Goal: Information Seeking & Learning: Learn about a topic

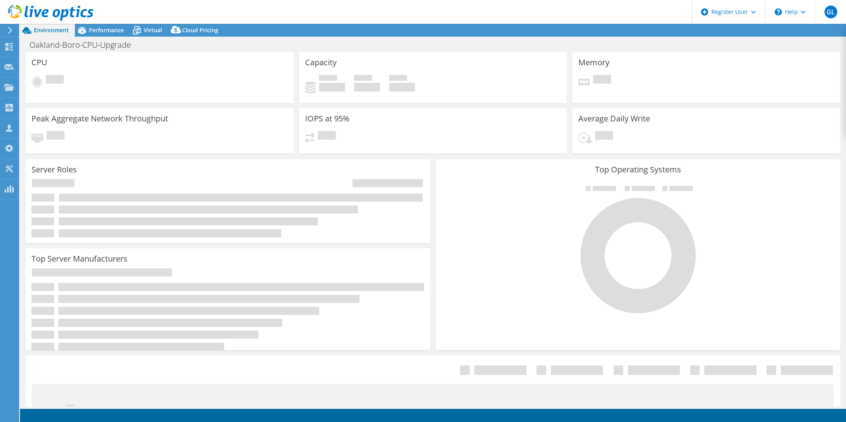
select select "USD"
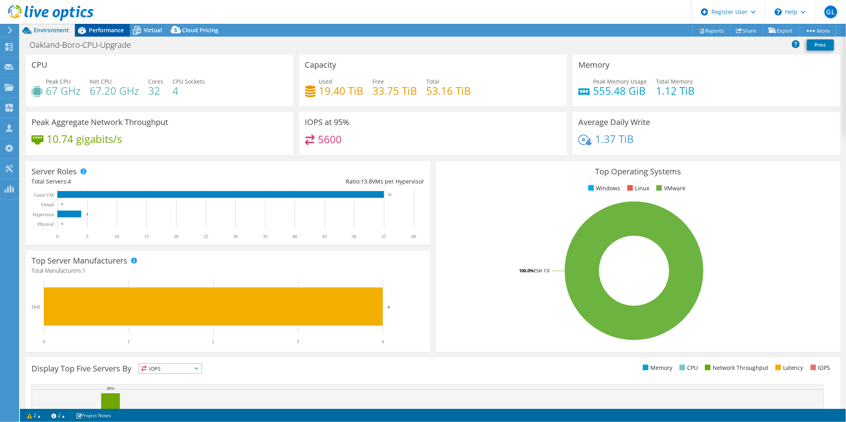
click at [100, 29] on span "Performance" at bounding box center [106, 30] width 35 height 8
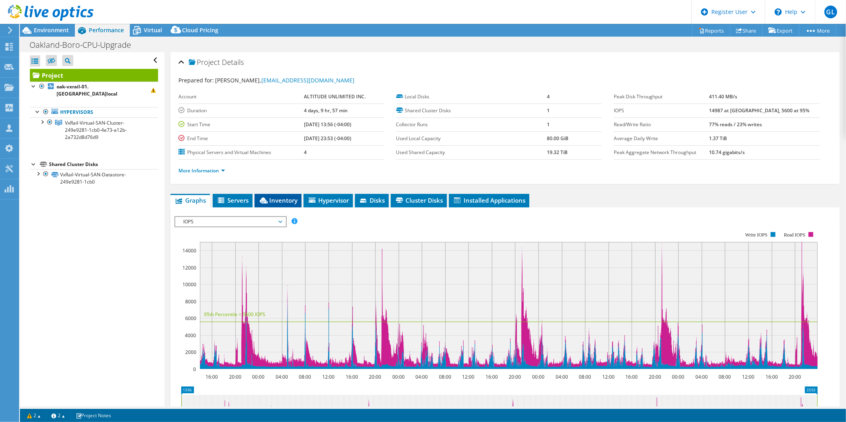
click at [274, 197] on span "Inventory" at bounding box center [277, 200] width 39 height 8
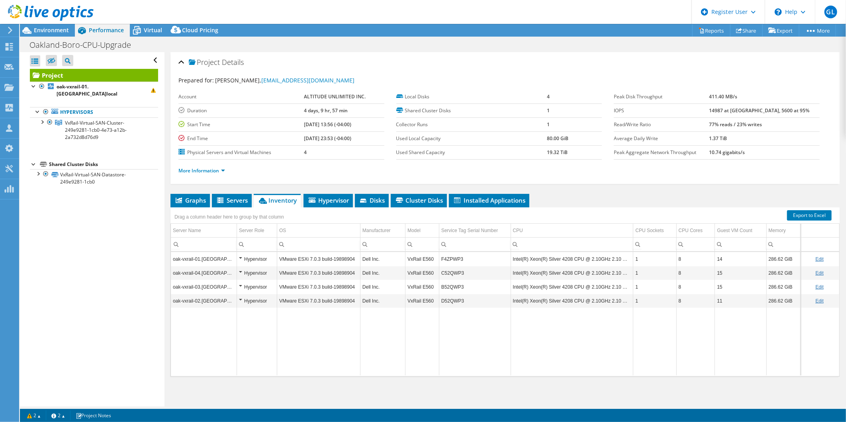
click at [815, 260] on link "Edit" at bounding box center [819, 259] width 8 height 6
drag, startPoint x: 429, startPoint y: 260, endPoint x: 403, endPoint y: 262, distance: 25.5
click at [405, 262] on input "VxRail E560" at bounding box center [421, 259] width 33 height 10
click at [454, 259] on input "F4ZPWP3" at bounding box center [474, 259] width 71 height 10
drag, startPoint x: 466, startPoint y: 258, endPoint x: 431, endPoint y: 265, distance: 35.3
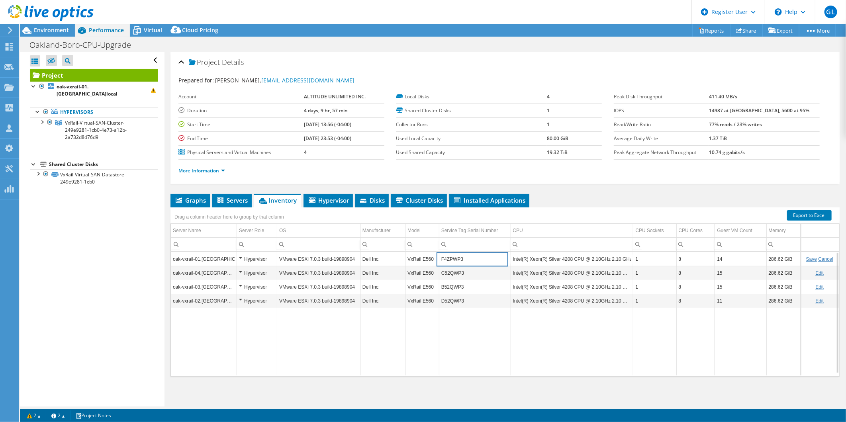
click at [431, 265] on tbody "oak-vxrail-01.oakland.local Hypervisor VMware ESXi 7.0.3 build-19898904 Dell In…" at bounding box center [505, 313] width 668 height 123
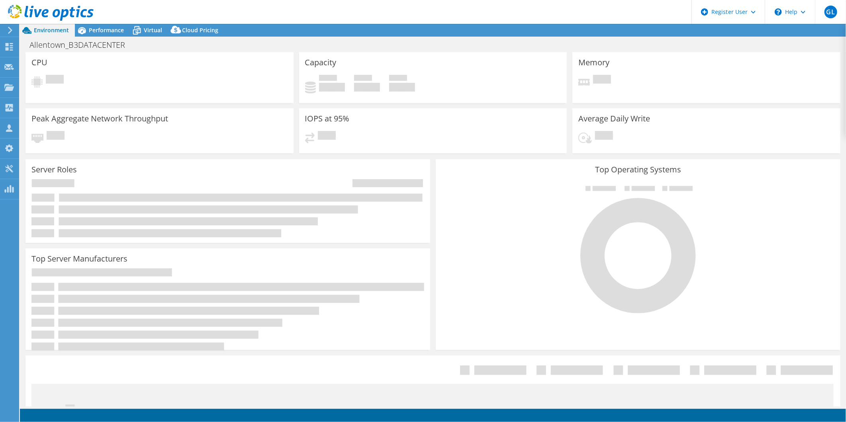
select select "USD"
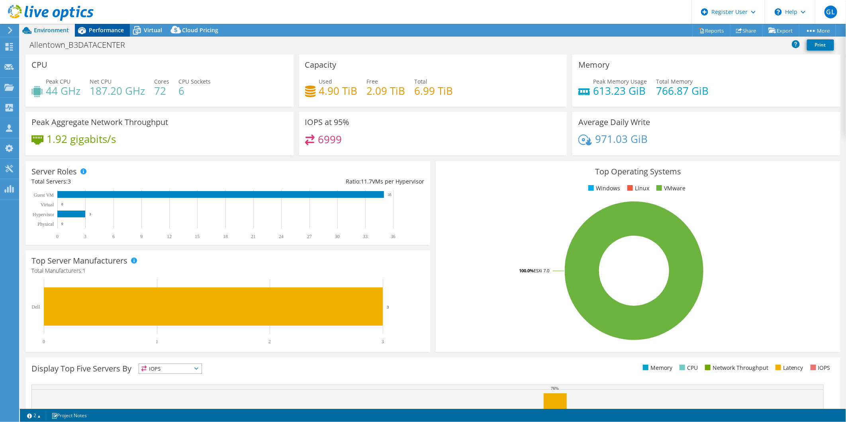
click at [118, 29] on span "Performance" at bounding box center [106, 30] width 35 height 8
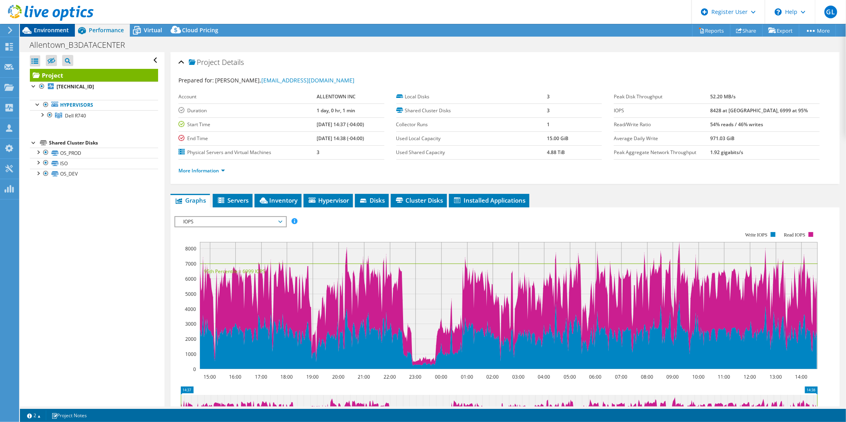
click at [58, 33] on span "Environment" at bounding box center [51, 30] width 35 height 8
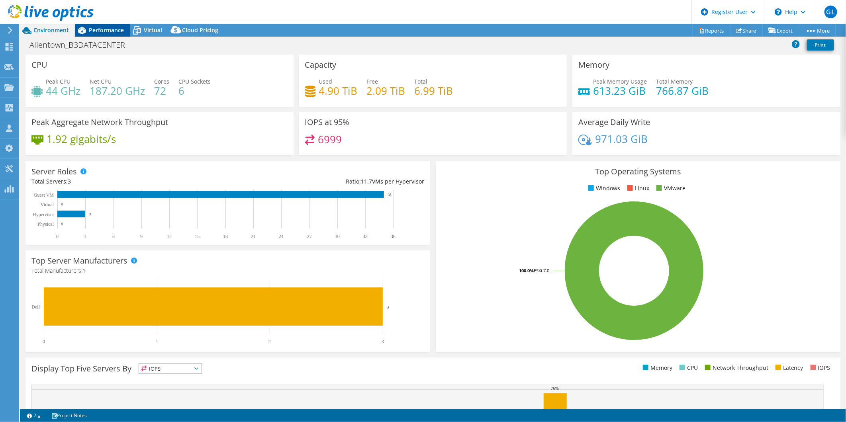
click at [108, 34] on div "Performance" at bounding box center [102, 30] width 55 height 13
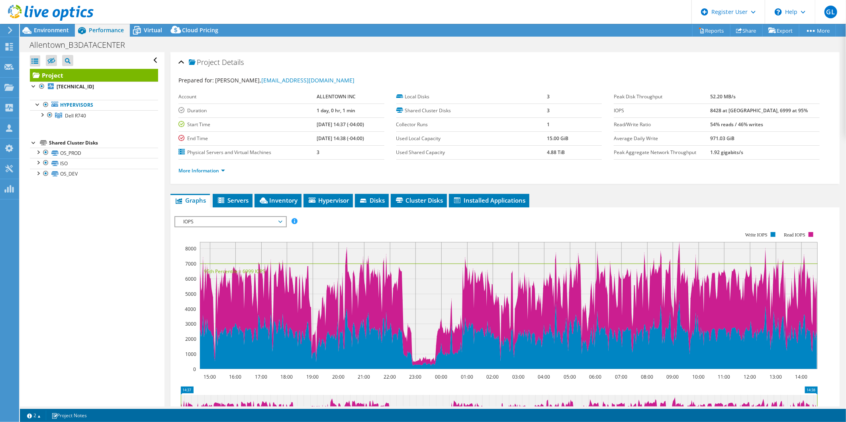
click at [213, 226] on rect at bounding box center [495, 300] width 643 height 159
click at [213, 220] on span "IOPS" at bounding box center [230, 222] width 102 height 10
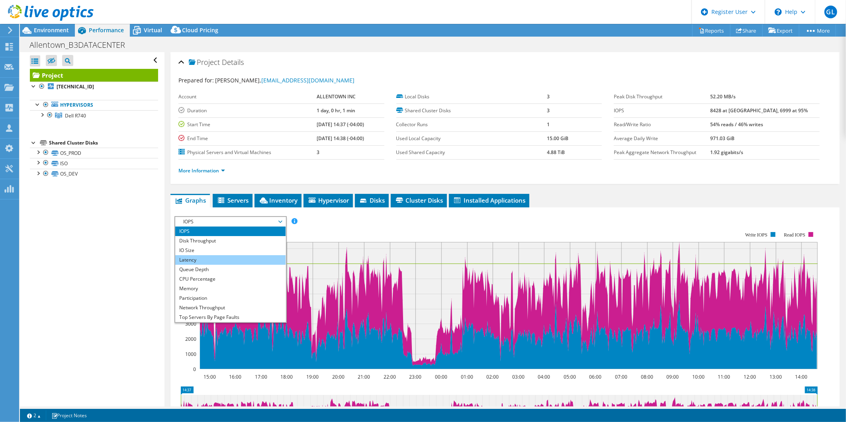
click at [206, 260] on li "Latency" at bounding box center [230, 260] width 110 height 10
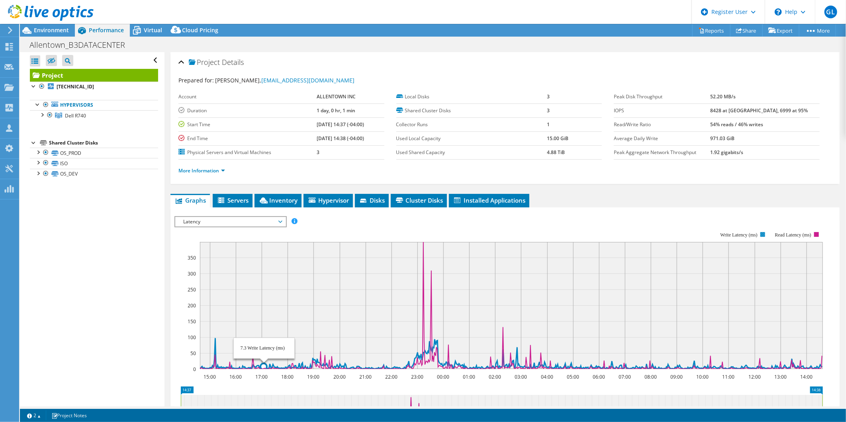
click at [264, 361] on icon at bounding box center [511, 353] width 622 height 31
click at [262, 365] on icon at bounding box center [511, 353] width 622 height 31
click at [274, 199] on span "Inventory" at bounding box center [277, 200] width 39 height 8
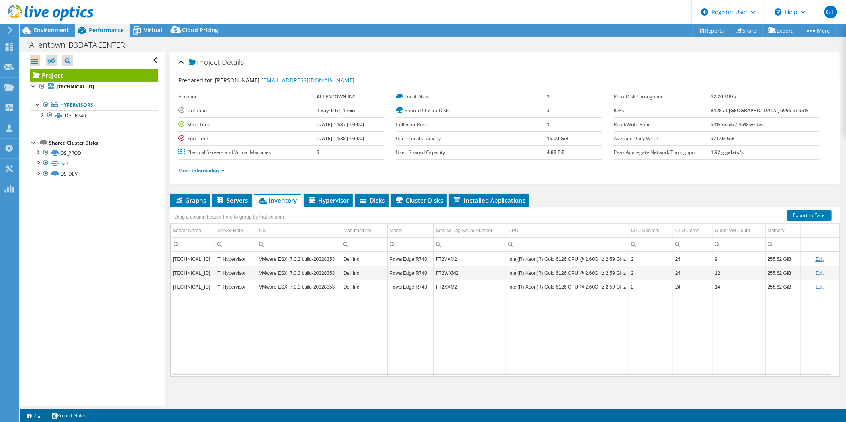
click at [815, 260] on link "Edit" at bounding box center [819, 259] width 8 height 6
drag, startPoint x: 460, startPoint y: 260, endPoint x: 413, endPoint y: 260, distance: 46.2
click at [413, 260] on tr "10.3.26.20 Hypervisor VMware ESXi 7.0.3 build-20328353 Dell Inc. PowerEdge R740…" at bounding box center [505, 259] width 668 height 14
click at [200, 199] on span "Graphs" at bounding box center [189, 200] width 31 height 8
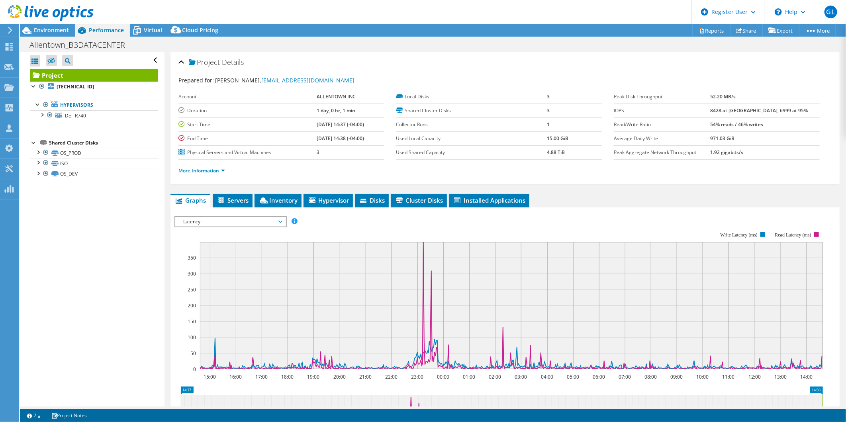
click at [221, 227] on rect at bounding box center [498, 300] width 648 height 159
click at [223, 224] on span "Latency" at bounding box center [230, 222] width 102 height 10
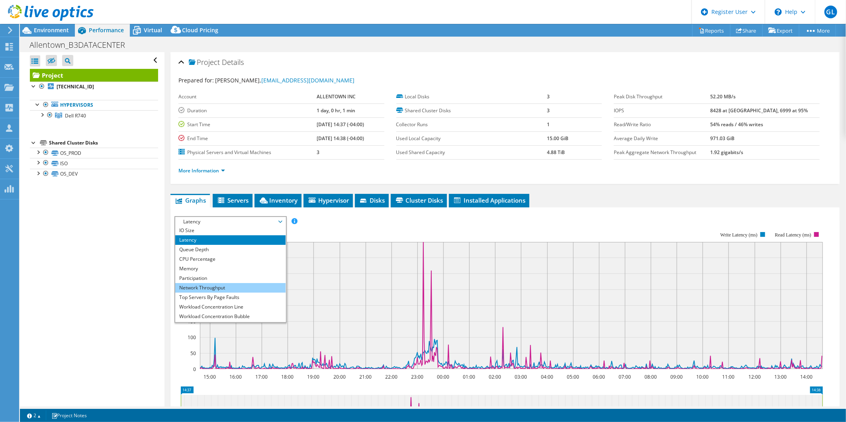
scroll to position [29, 0]
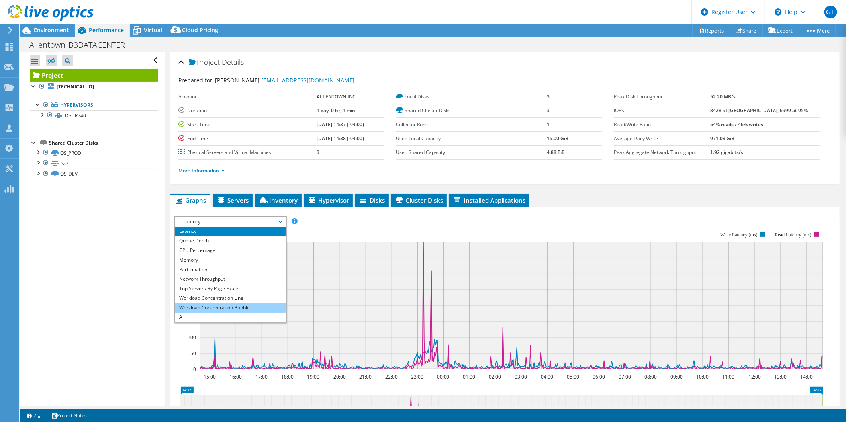
click at [239, 307] on li "Workload Concentration Bubble" at bounding box center [230, 308] width 110 height 10
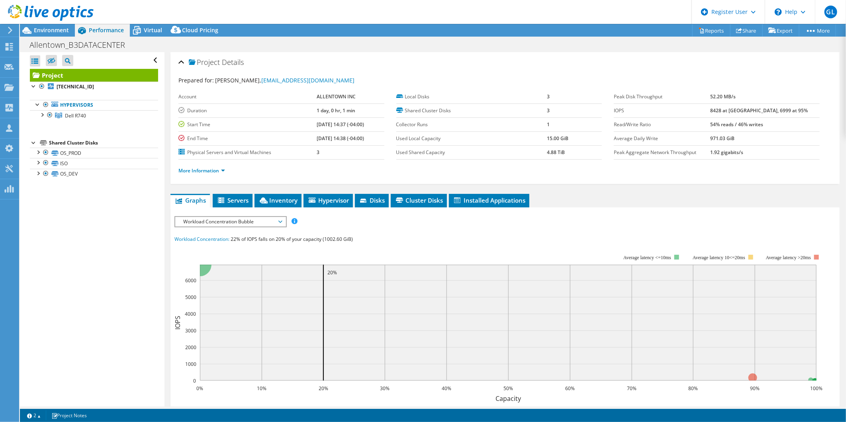
click at [278, 217] on span "Workload Concentration Bubble" at bounding box center [230, 222] width 102 height 10
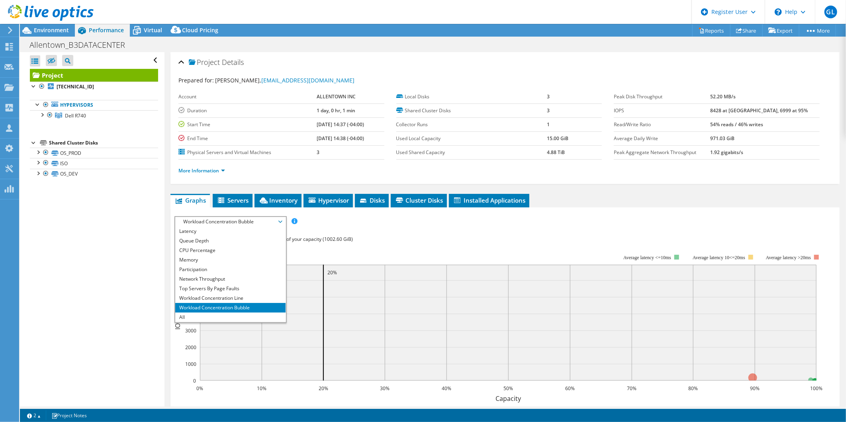
click at [403, 233] on div "IOPS Disk Throughput IO Size Latency Queue Depth CPU Percentage Memory Page Fau…" at bounding box center [504, 363] width 661 height 295
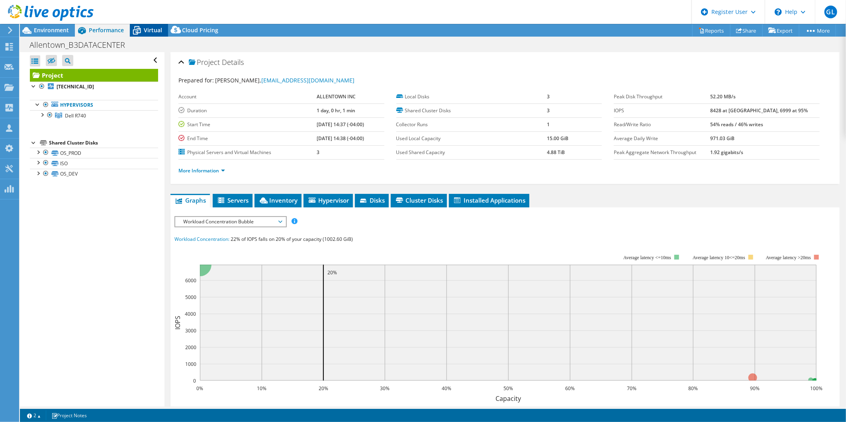
click at [149, 32] on span "Virtual" at bounding box center [153, 30] width 18 height 8
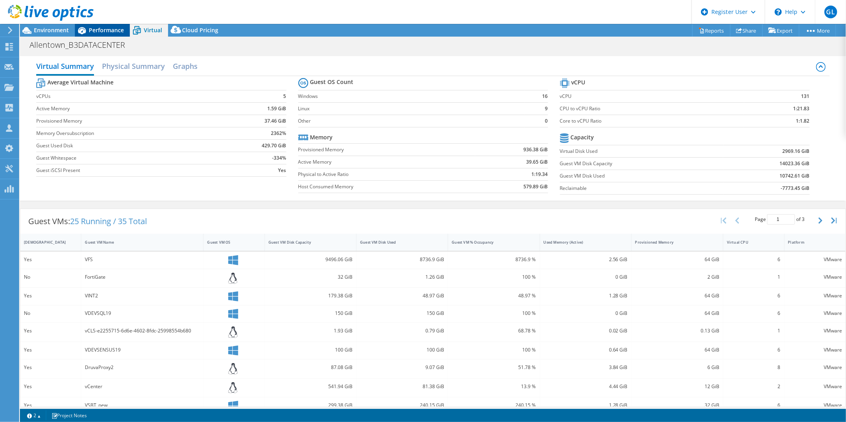
click at [84, 30] on icon at bounding box center [82, 30] width 8 height 7
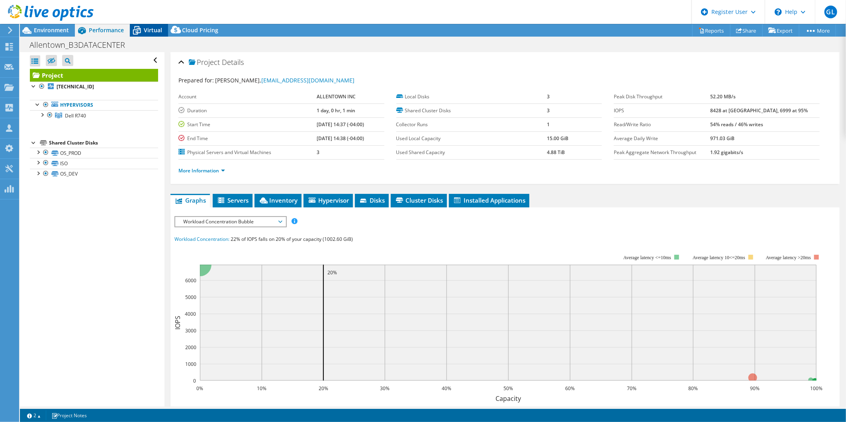
click at [161, 28] on span "Virtual" at bounding box center [153, 30] width 18 height 8
